Goal: Task Accomplishment & Management: Use online tool/utility

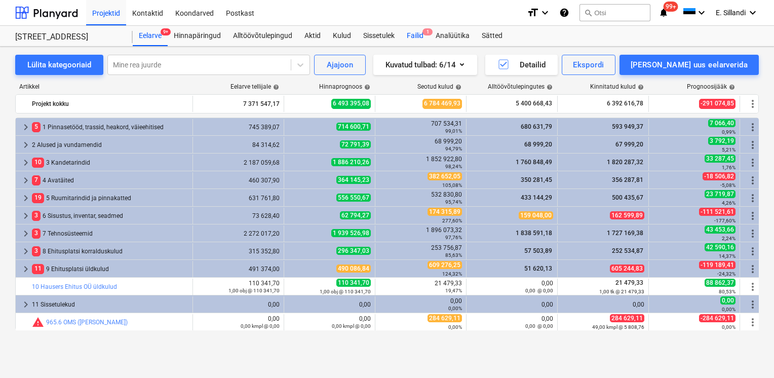
click at [417, 42] on div "Failid 1" at bounding box center [415, 36] width 29 height 20
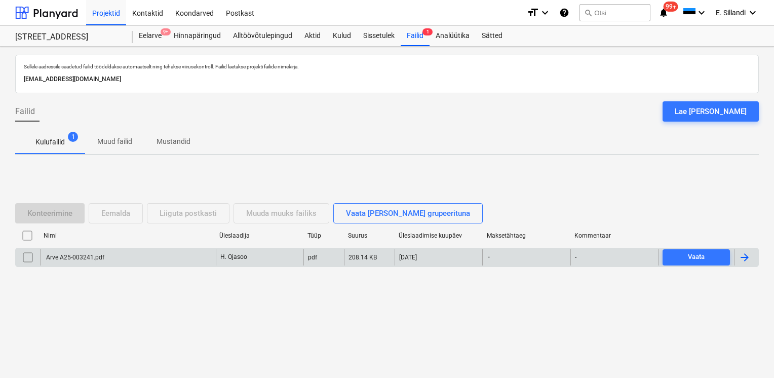
click at [76, 256] on div "Arve A25-003241.pdf" at bounding box center [75, 257] width 60 height 7
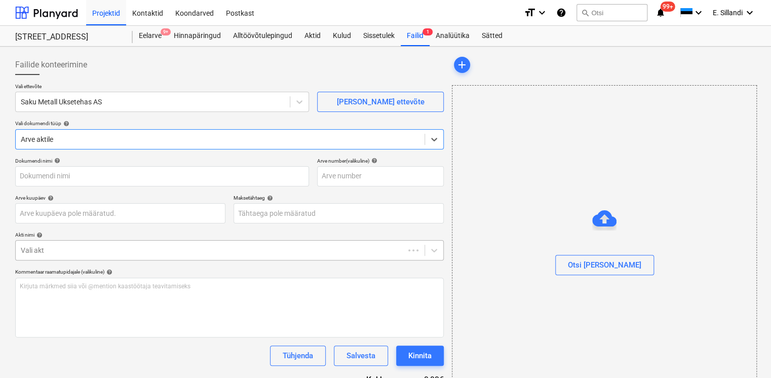
type input "Arve A25-003241.pdf"
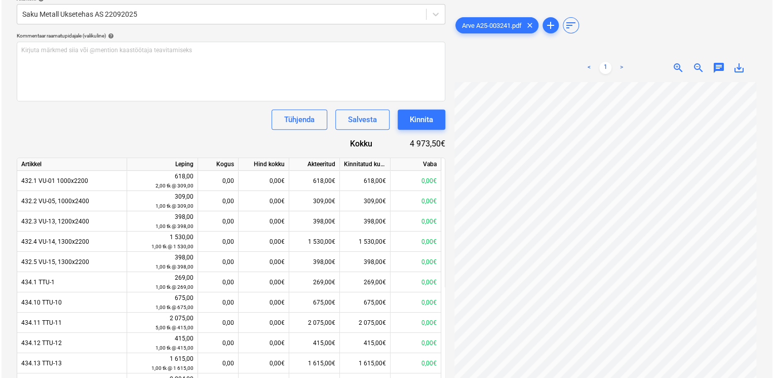
scroll to position [84, 0]
click at [425, 114] on div "Kinnita" at bounding box center [419, 119] width 23 height 13
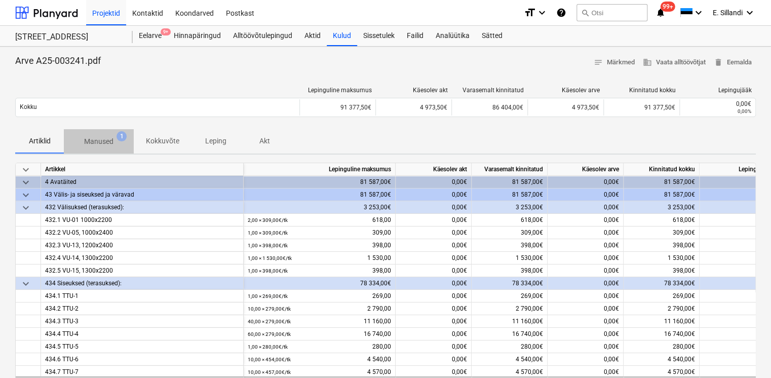
click at [105, 145] on p "Manused" at bounding box center [98, 141] width 29 height 11
